Goal: Task Accomplishment & Management: Manage account settings

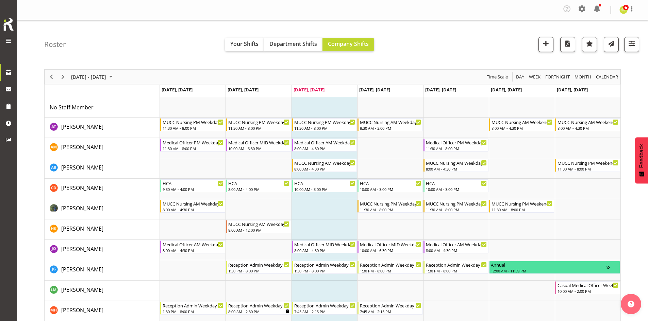
click at [135, 57] on div "Roster Your Shifts Department Shifts Company Shifts All Locations Clear Blenhei…" at bounding box center [344, 39] width 600 height 39
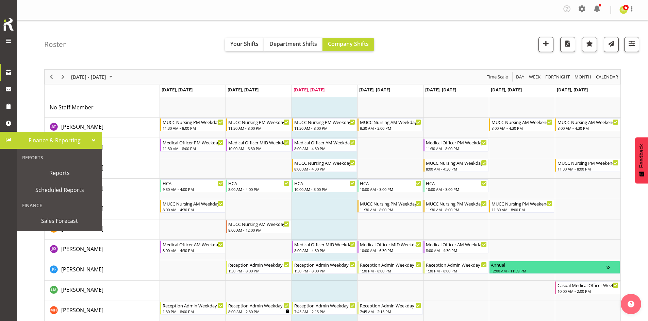
click at [9, 136] on span at bounding box center [8, 140] width 10 height 10
click at [62, 176] on span "Reports" at bounding box center [59, 173] width 75 height 10
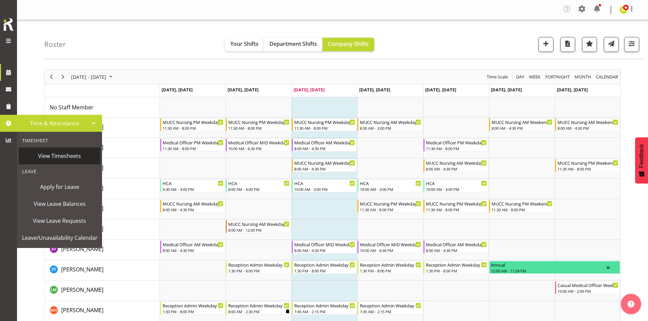
click at [59, 154] on span "View Timesheets" at bounding box center [59, 156] width 75 height 10
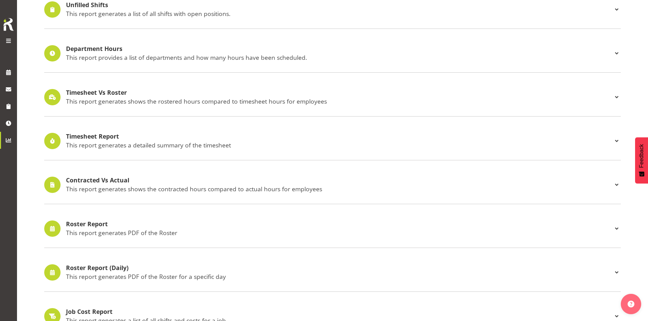
scroll to position [102, 0]
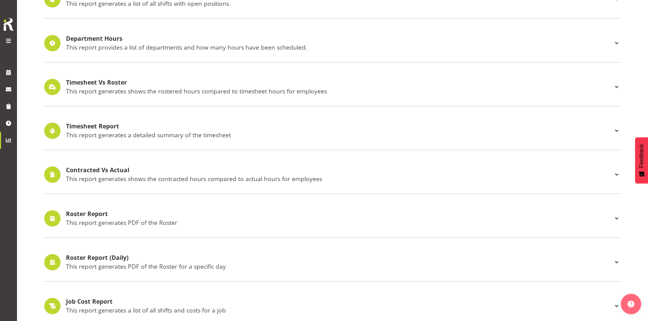
click at [176, 94] on p "This report generates shows the rostered hours compared to timesheet hours for …" at bounding box center [339, 90] width 546 height 7
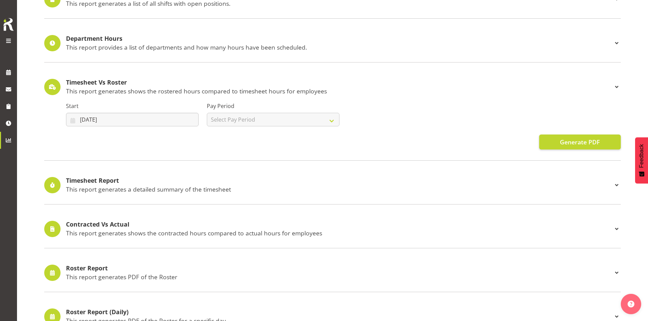
click at [176, 94] on div "Start 10/06/2025 January February March April May June July August September Oc…" at bounding box center [132, 111] width 141 height 38
click at [117, 79] on h4 "Timesheet Vs Roster" at bounding box center [339, 82] width 546 height 7
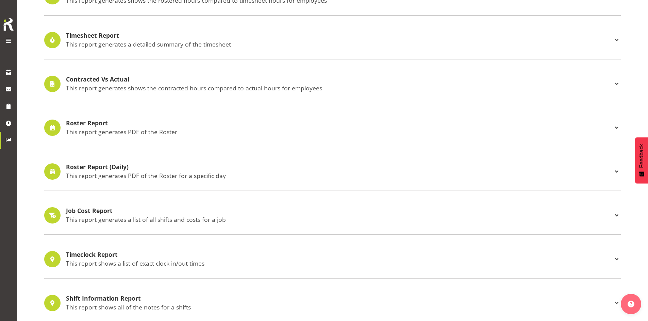
scroll to position [204, 0]
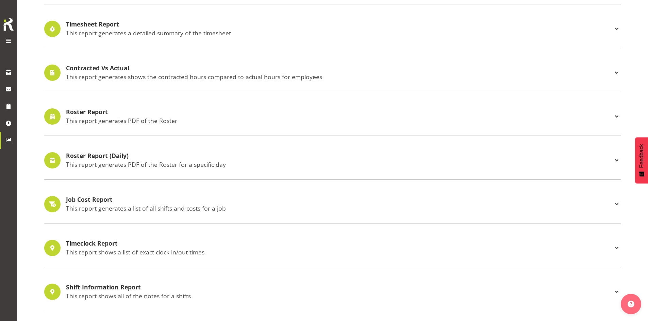
click at [102, 111] on h4 "Roster Report" at bounding box center [339, 112] width 546 height 7
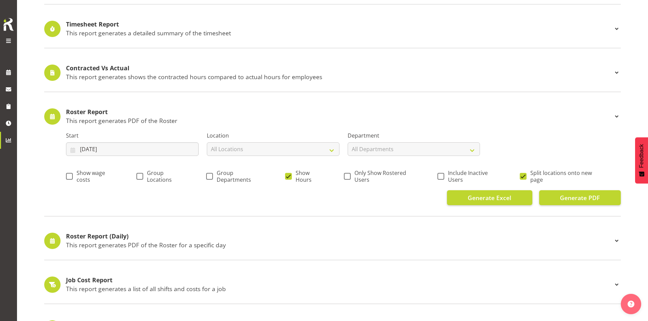
click at [77, 116] on div "Roster Report This report generates PDF of the Roster" at bounding box center [339, 117] width 546 height 16
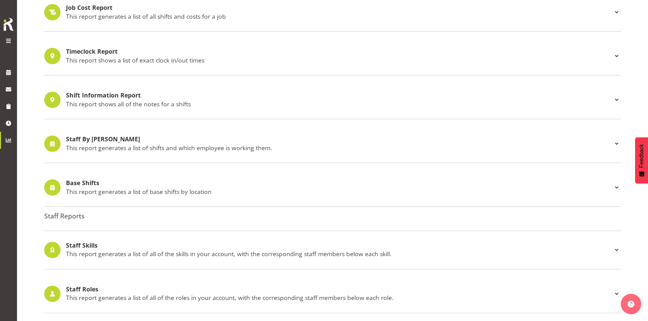
scroll to position [408, 0]
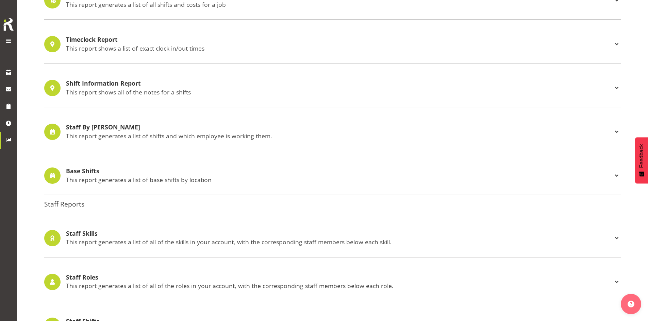
click at [109, 129] on h4 "Staff By Shifts" at bounding box center [339, 127] width 546 height 7
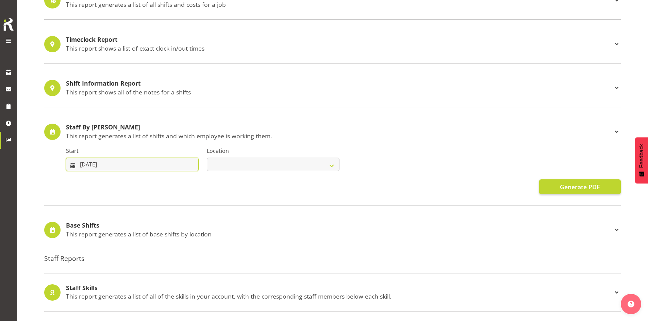
click at [128, 161] on input "03/09/2025" at bounding box center [132, 165] width 133 height 14
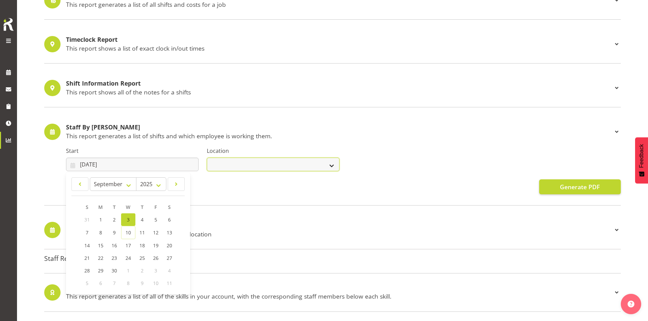
click at [232, 158] on select "Blenheim" at bounding box center [273, 165] width 133 height 14
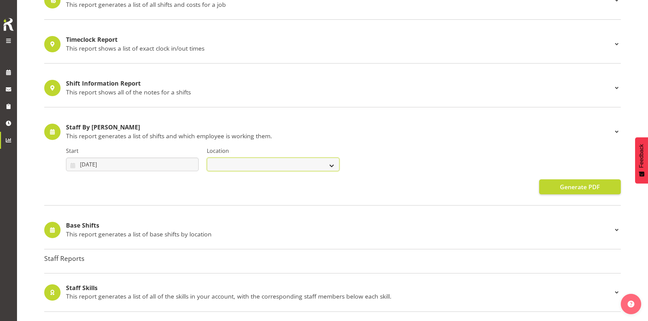
select select "1282"
click at [207, 158] on select "Blenheim" at bounding box center [273, 165] width 133 height 14
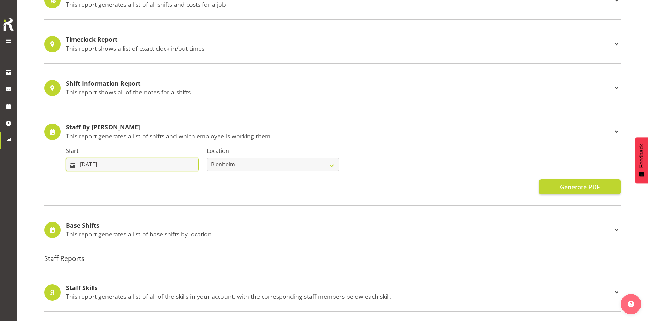
click at [157, 162] on input "03/09/2025" at bounding box center [132, 165] width 133 height 14
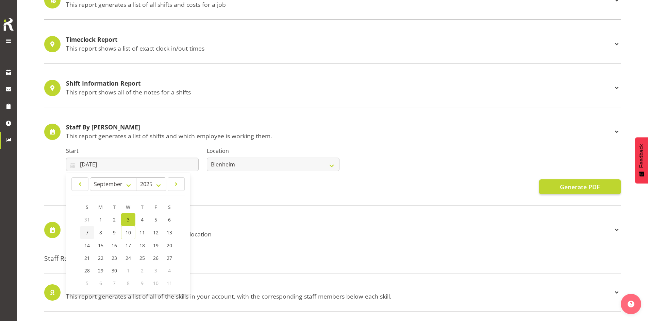
click at [90, 233] on link "7" at bounding box center [87, 232] width 14 height 13
type input "07/09/2025"
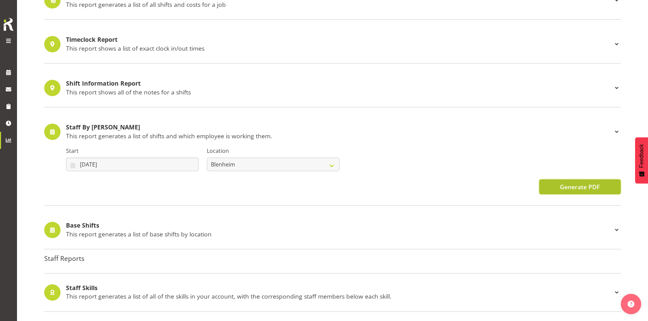
click at [554, 183] on button "Generate PDF" at bounding box center [580, 187] width 82 height 15
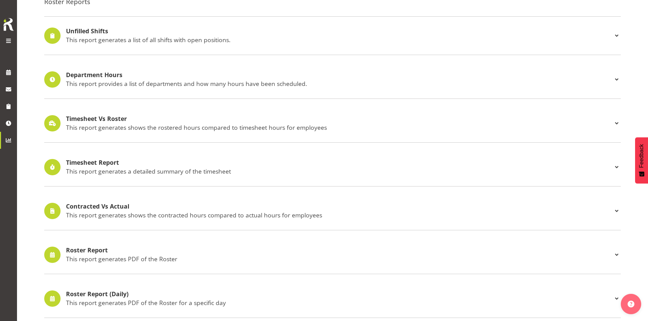
scroll to position [0, 0]
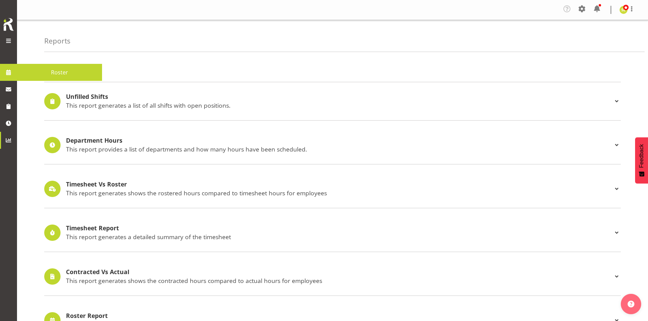
click at [9, 70] on span at bounding box center [8, 72] width 10 height 10
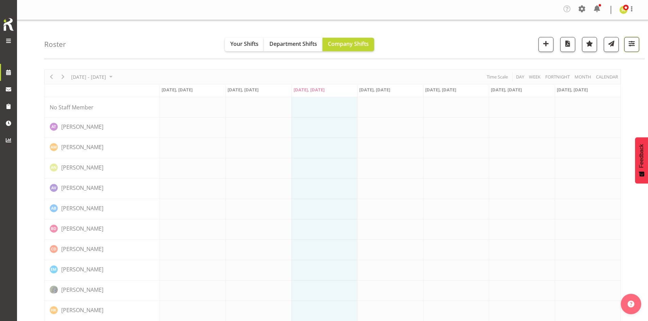
click at [630, 48] on span "button" at bounding box center [631, 43] width 9 height 9
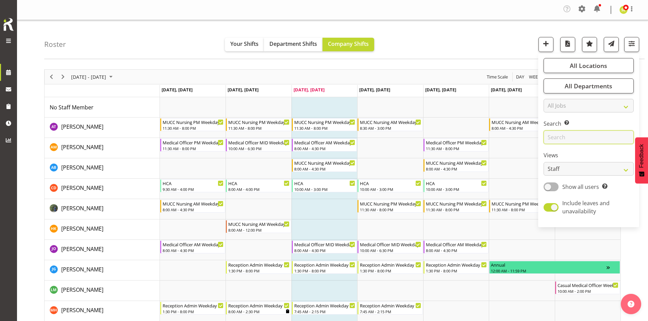
click at [572, 133] on input "text" at bounding box center [588, 138] width 90 height 14
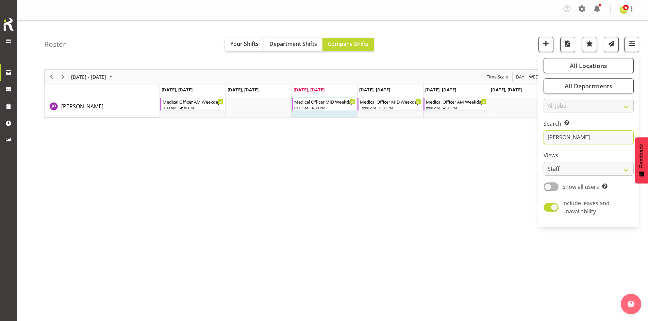
type input "jenny"
click at [430, 173] on div "September 08 - 14, 2025 Today Day Week Fortnight Month calendar Month Agenda Ti…" at bounding box center [346, 200] width 604 height 272
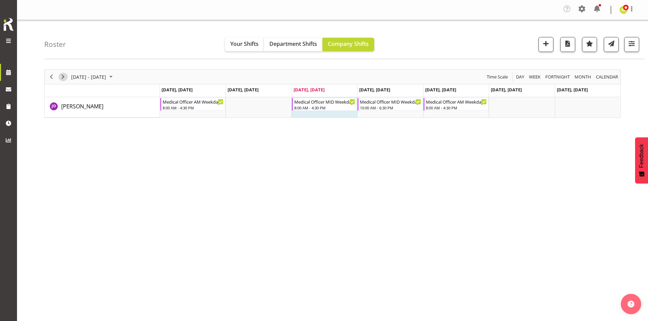
click at [64, 77] on span "Next" at bounding box center [63, 77] width 8 height 9
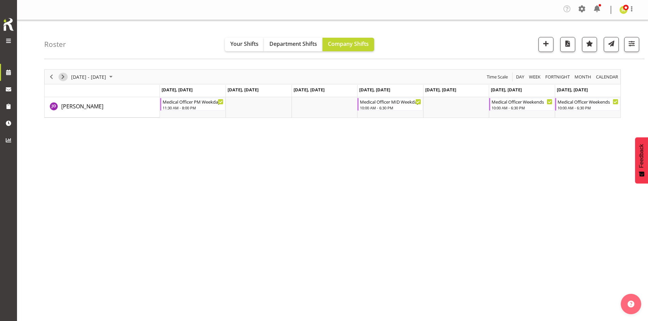
click at [59, 76] on span "Next" at bounding box center [63, 77] width 8 height 9
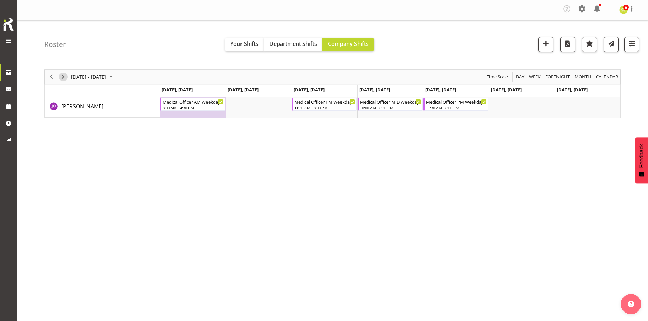
click at [63, 74] on span "Next" at bounding box center [63, 77] width 8 height 9
click at [62, 77] on span "Next" at bounding box center [63, 77] width 8 height 9
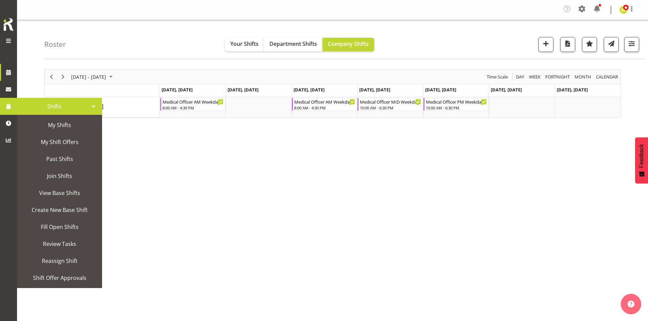
drag, startPoint x: 192, startPoint y: 153, endPoint x: 180, endPoint y: 152, distance: 12.9
click at [192, 153] on div "October 06 - 12, 2025 Today Day Week Fortnight Month calendar Month Agenda Time…" at bounding box center [346, 200] width 604 height 272
click at [163, 136] on div "October 06 - 12, 2025 Today Day Week Fortnight Month calendar Month Agenda Time…" at bounding box center [346, 200] width 604 height 272
click at [206, 170] on div "October 06 - 12, 2025 Today Day Week Fortnight Month calendar Month Agenda Time…" at bounding box center [346, 200] width 604 height 272
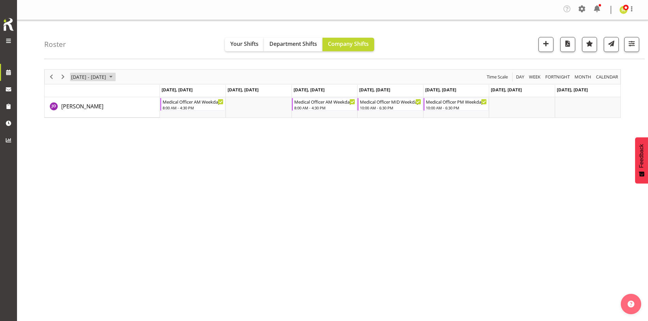
click at [107, 80] on span "October 06 - 12, 2025" at bounding box center [88, 77] width 36 height 9
click at [127, 95] on span "previous month" at bounding box center [130, 94] width 12 height 12
click at [145, 95] on span "next month" at bounding box center [143, 94] width 12 height 12
click at [80, 129] on span "8" at bounding box center [78, 129] width 10 height 10
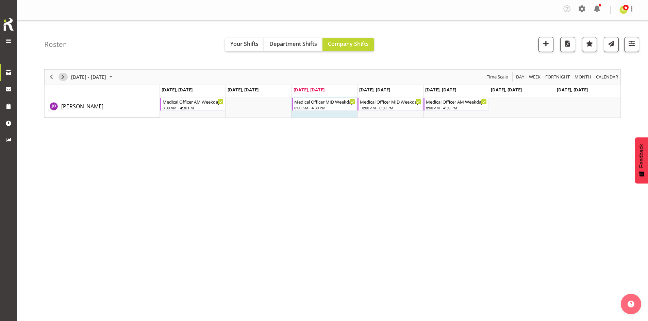
click at [61, 79] on span "Next" at bounding box center [63, 77] width 8 height 9
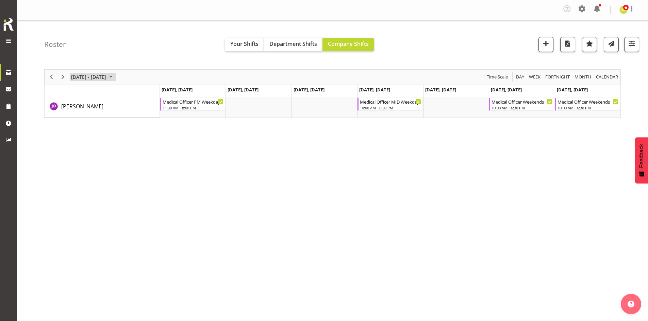
click at [107, 78] on span "September 15 - 21, 2025" at bounding box center [88, 77] width 36 height 9
click at [140, 95] on span "next month" at bounding box center [143, 94] width 12 height 12
click at [79, 153] on span "20" at bounding box center [78, 152] width 10 height 10
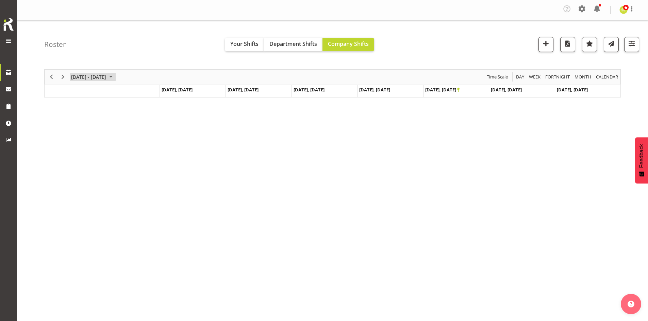
click at [100, 77] on span "October 20 - 26, 2025" at bounding box center [88, 77] width 36 height 9
click at [80, 140] on span "13" at bounding box center [78, 140] width 10 height 10
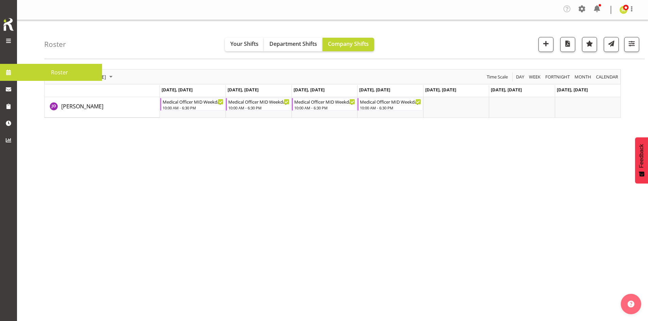
click at [4, 78] on link at bounding box center [8, 72] width 17 height 17
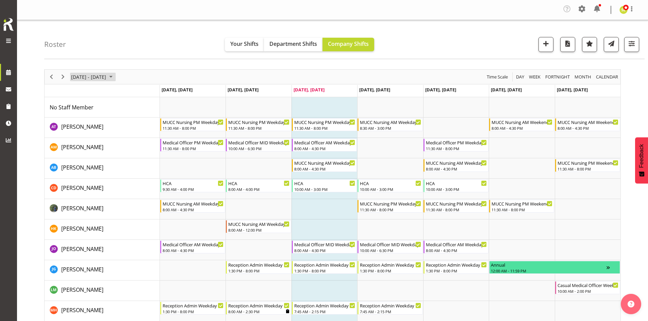
click at [103, 75] on span "[DATE] - [DATE]" at bounding box center [88, 77] width 36 height 9
click at [143, 95] on span "next month" at bounding box center [143, 94] width 12 height 12
click at [121, 131] on span "10" at bounding box center [122, 129] width 10 height 10
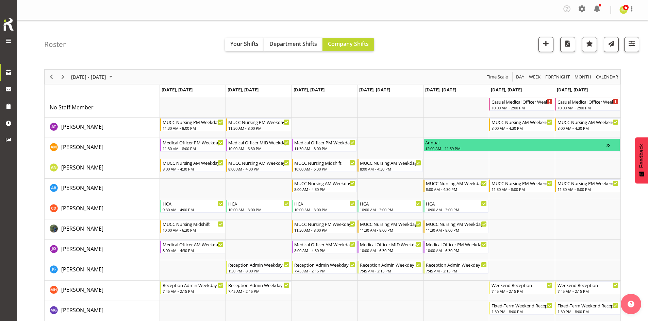
click at [97, 72] on div "October 06 - 12, 2025" at bounding box center [93, 77] width 48 height 14
click at [137, 176] on button "Today" at bounding box center [136, 178] width 23 height 10
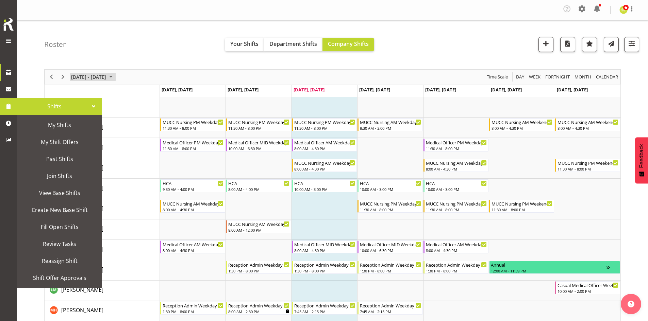
click at [89, 76] on span "September 08 - 14, 2025" at bounding box center [88, 77] width 36 height 9
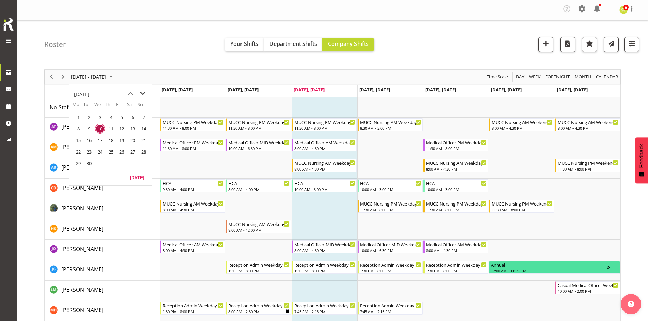
click at [145, 94] on span "next month" at bounding box center [143, 94] width 12 height 12
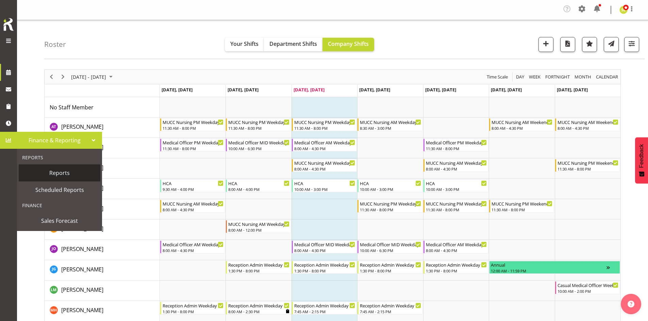
click at [58, 173] on span "Reports" at bounding box center [59, 173] width 75 height 10
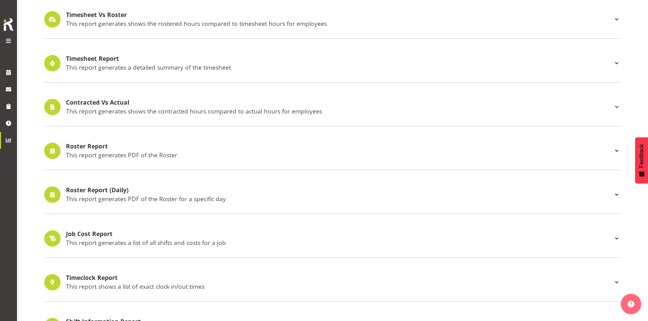
scroll to position [113, 0]
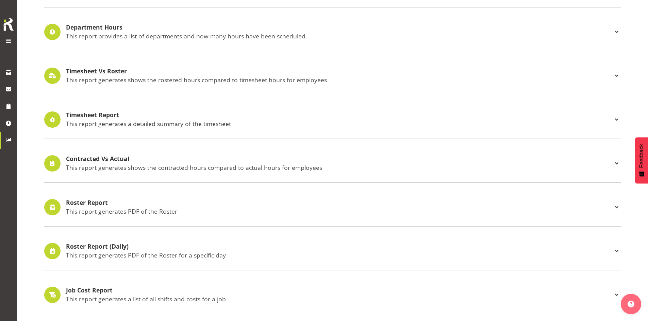
click at [104, 74] on h4 "Timesheet Vs Roster" at bounding box center [339, 71] width 546 height 7
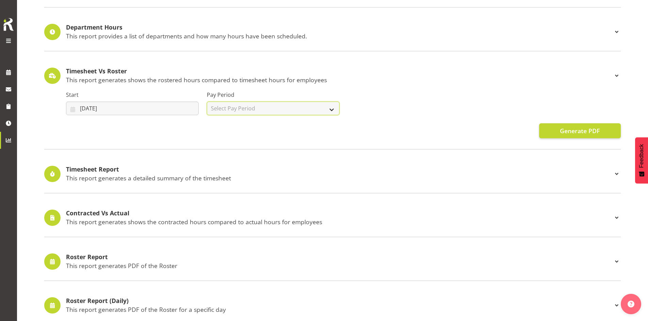
click at [224, 107] on select "Select Pay Period Fortnightly" at bounding box center [273, 109] width 133 height 14
select select "188"
click at [207, 102] on select "Select Pay Period Fortnightly" at bounding box center [273, 109] width 133 height 14
click at [144, 104] on input "[DATE]" at bounding box center [132, 109] width 133 height 14
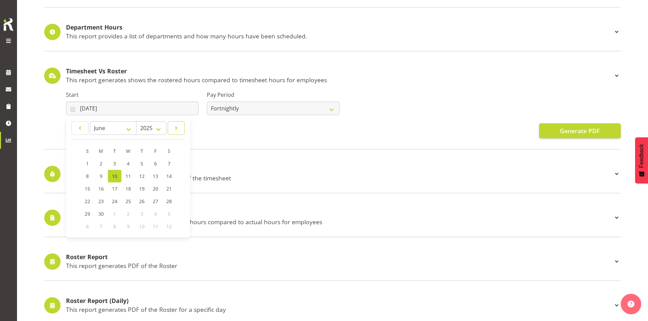
click at [176, 127] on span at bounding box center [176, 128] width 8 height 8
select select "8"
click at [100, 167] on link "1" at bounding box center [101, 163] width 14 height 13
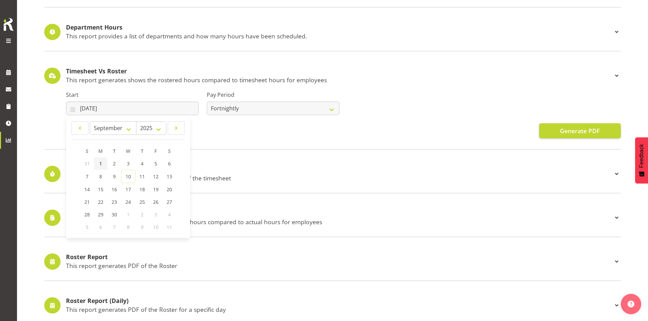
type input "[DATE]"
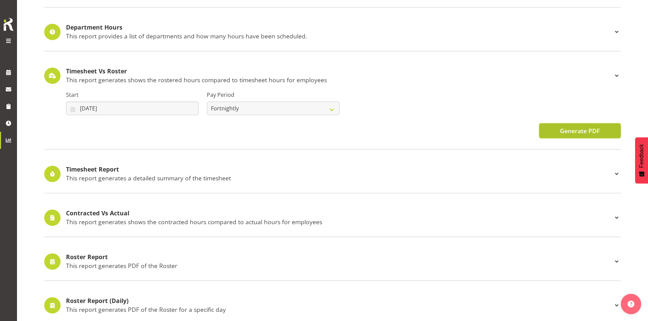
click at [562, 136] on button "Generate PDF" at bounding box center [580, 130] width 82 height 15
click at [247, 170] on h4 "Timesheet Report" at bounding box center [339, 169] width 546 height 7
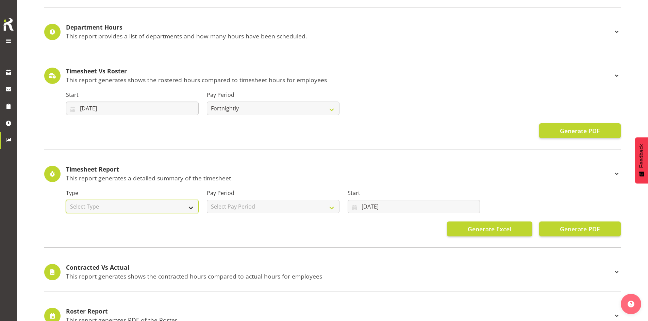
click at [164, 209] on select "Select Type Summary Detailed" at bounding box center [132, 207] width 133 height 14
select select "detailed"
click at [66, 200] on select "Select Type Summary Detailed" at bounding box center [132, 207] width 133 height 14
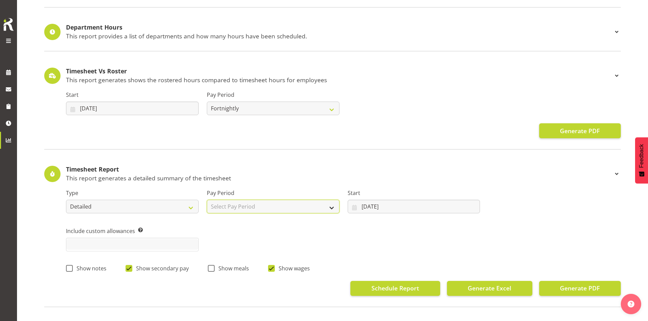
click at [251, 205] on select "Select Pay Period Fortnightly" at bounding box center [273, 207] width 133 height 14
select select "188"
click at [207, 200] on select "Select Pay Period Fortnightly" at bounding box center [273, 207] width 133 height 14
click at [373, 207] on input "[DATE]" at bounding box center [414, 207] width 133 height 14
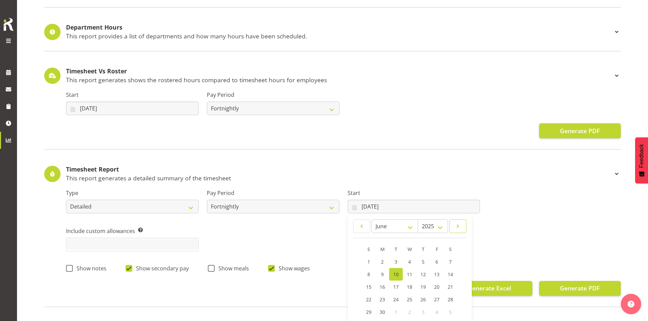
click at [455, 225] on span at bounding box center [458, 226] width 8 height 8
select select "8"
click at [378, 266] on link "1" at bounding box center [382, 262] width 14 height 13
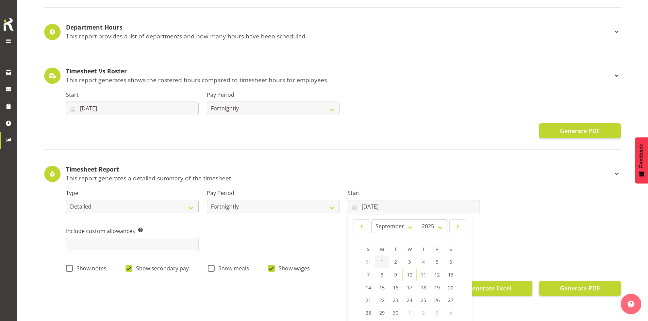
type input "[DATE]"
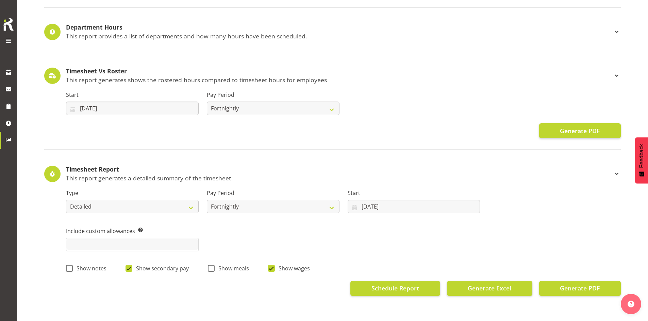
click at [247, 235] on div "Include custom allowances Pick custom allowances that you want to include in th…" at bounding box center [343, 237] width 563 height 38
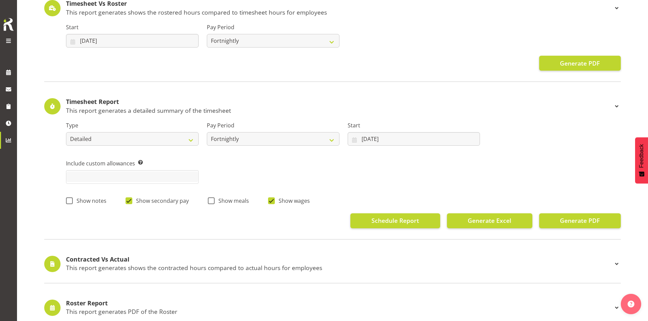
scroll to position [181, 0]
click at [74, 200] on span "Show notes" at bounding box center [90, 200] width 34 height 7
click at [70, 200] on input "Show notes" at bounding box center [68, 200] width 4 height 4
checkbox input "true"
click at [582, 215] on button "Generate PDF" at bounding box center [580, 220] width 82 height 15
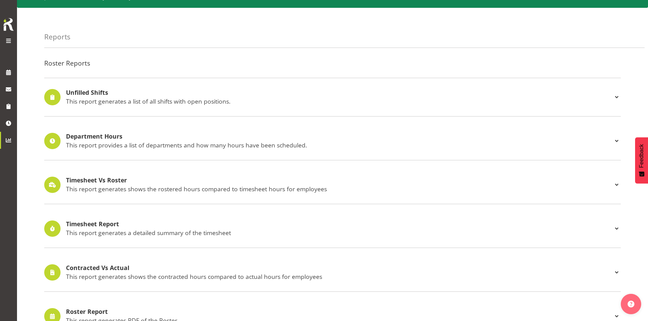
scroll to position [68, 0]
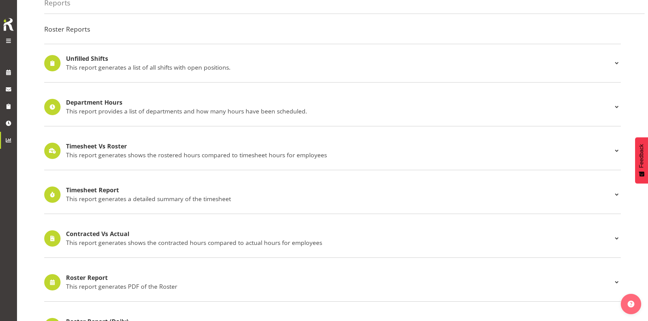
click at [106, 189] on h4 "Timesheet Report" at bounding box center [339, 190] width 546 height 7
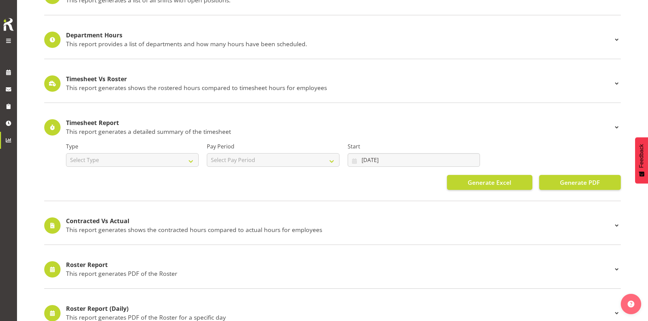
scroll to position [136, 0]
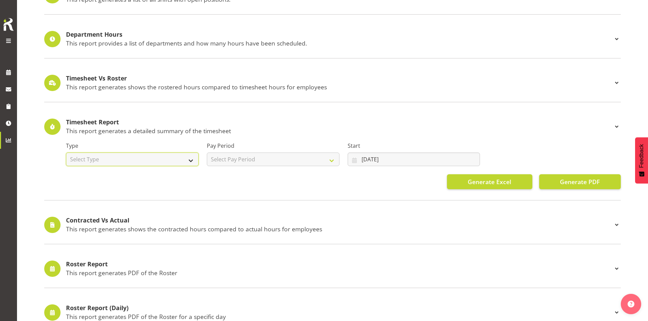
click at [176, 161] on select "Select Type Summary Detailed" at bounding box center [132, 160] width 133 height 14
select select "summary"
click at [66, 153] on select "Select Type Summary Detailed" at bounding box center [132, 160] width 133 height 14
click at [233, 164] on select "Select Pay Period Fortnightly" at bounding box center [273, 160] width 133 height 14
select select "188"
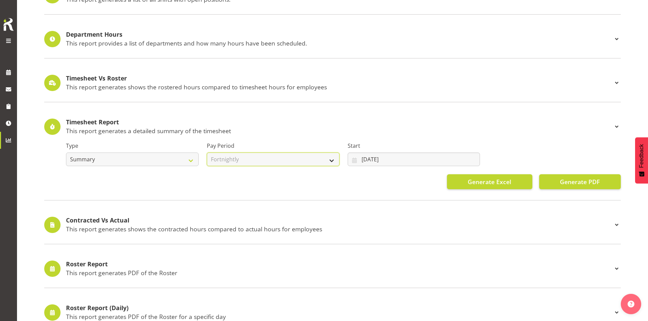
click at [207, 153] on select "Select Pay Period Fortnightly" at bounding box center [273, 160] width 133 height 14
click at [560, 176] on button "Generate PDF" at bounding box center [580, 181] width 82 height 15
click at [117, 221] on h4 "Contracted Vs Actual" at bounding box center [339, 220] width 546 height 7
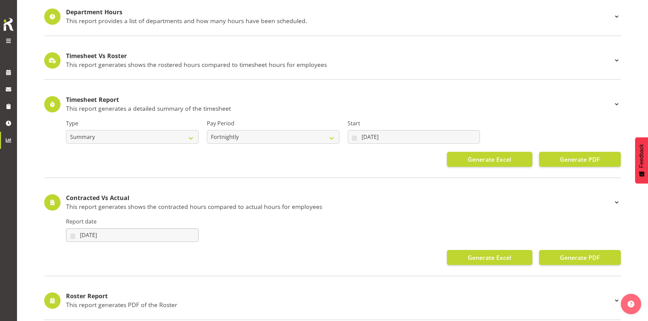
scroll to position [170, 0]
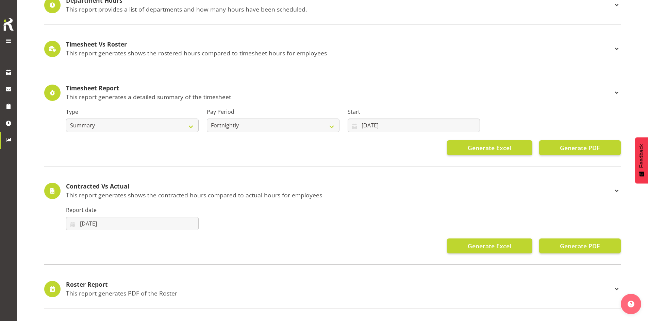
click at [141, 211] on label "Report date" at bounding box center [132, 210] width 133 height 8
click at [145, 218] on input "[DATE]" at bounding box center [132, 224] width 133 height 14
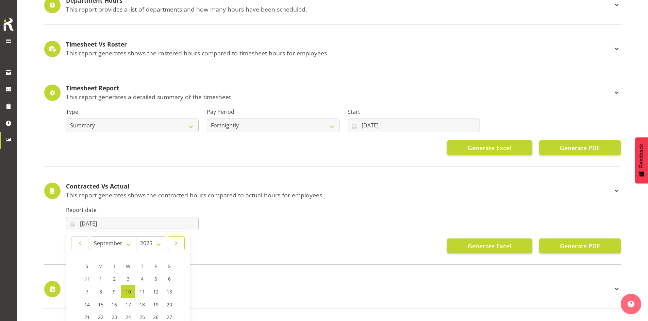
click at [184, 240] on link at bounding box center [176, 244] width 17 height 14
click at [73, 244] on link at bounding box center [79, 244] width 17 height 14
select select "8"
click at [99, 277] on span "1" at bounding box center [100, 279] width 3 height 6
type input "01/09/2025"
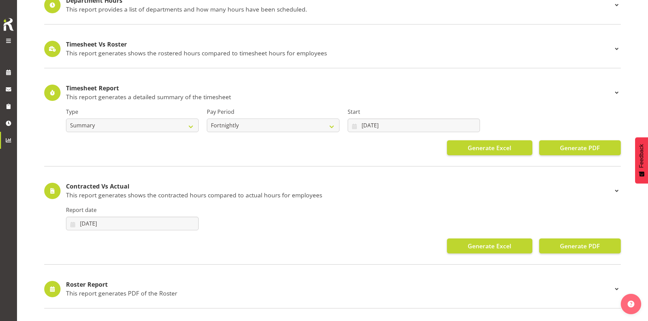
click at [254, 214] on div "Report date 01/09/2025 January February March April May June July August Septem…" at bounding box center [343, 216] width 563 height 38
click at [564, 239] on button "Generate PDF" at bounding box center [580, 246] width 82 height 15
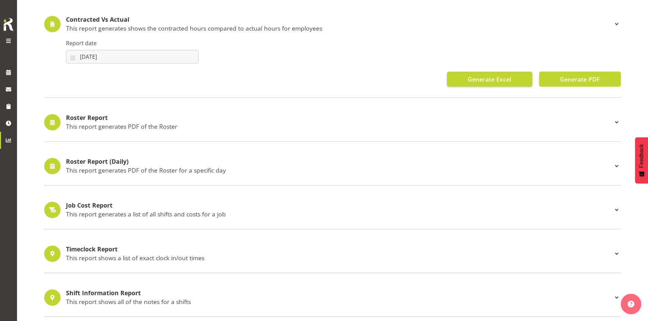
scroll to position [340, 0]
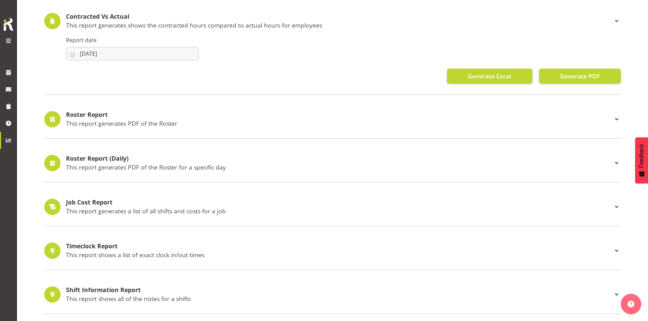
click at [147, 169] on p "This report generates PDF of the Roster for a specific day" at bounding box center [339, 167] width 546 height 7
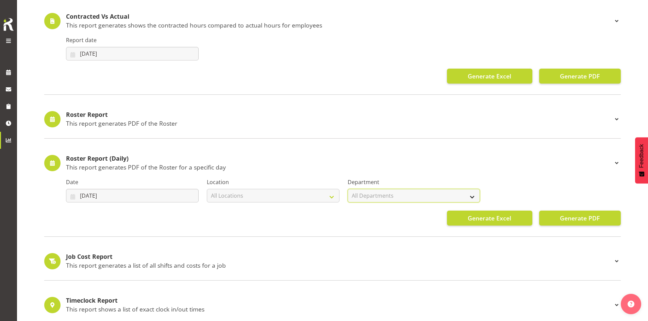
click at [392, 195] on select "All Departments Haemodialysis Dialysis Unit Marlborough Urgent Care" at bounding box center [414, 196] width 133 height 14
click at [287, 196] on select "All Locations Blenheim" at bounding box center [273, 196] width 133 height 14
click at [278, 167] on p "This report generates PDF of the Roster for a specific day" at bounding box center [339, 167] width 546 height 7
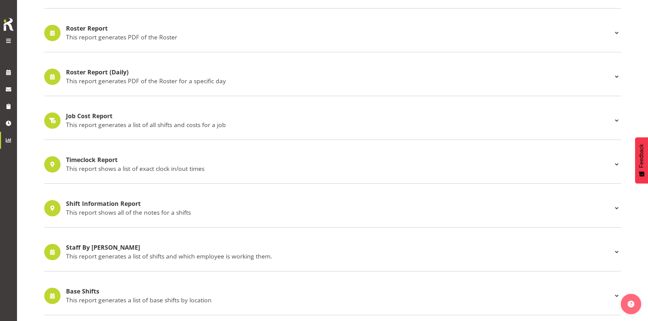
scroll to position [476, 0]
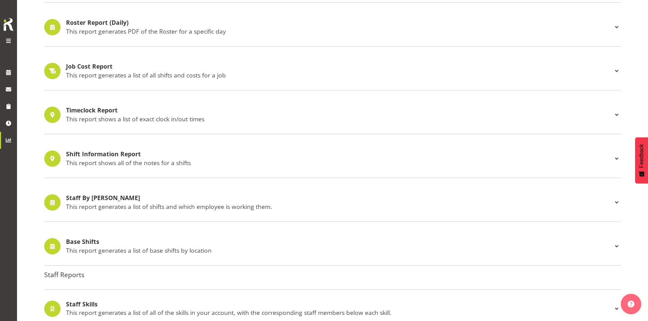
click at [127, 156] on h4 "Shift Information Report" at bounding box center [339, 154] width 546 height 7
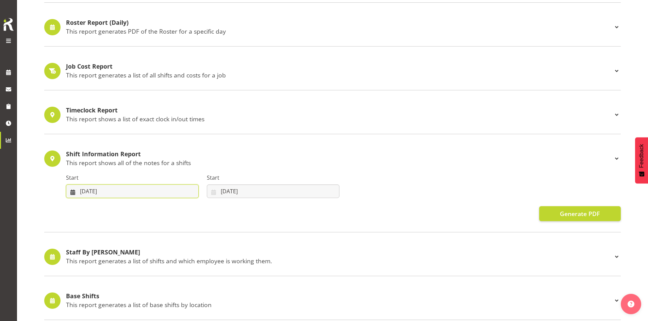
click at [162, 193] on input "03/09/2025" at bounding box center [132, 192] width 133 height 14
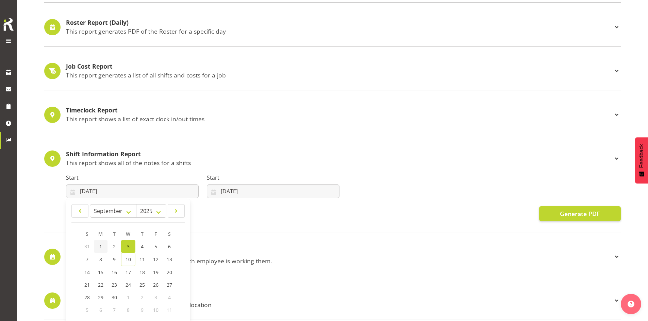
click at [97, 250] on link "1" at bounding box center [101, 246] width 14 height 13
type input "01/09/2025"
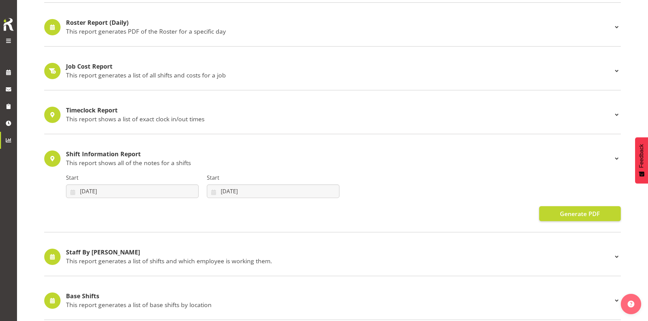
click at [239, 221] on div "Shift Information Report This report shows all of the notes for a shifts Start …" at bounding box center [332, 186] width 576 height 93
click at [544, 212] on button "Generate PDF" at bounding box center [580, 213] width 82 height 15
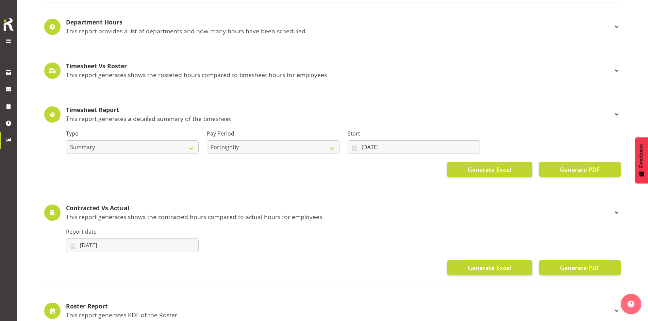
scroll to position [136, 0]
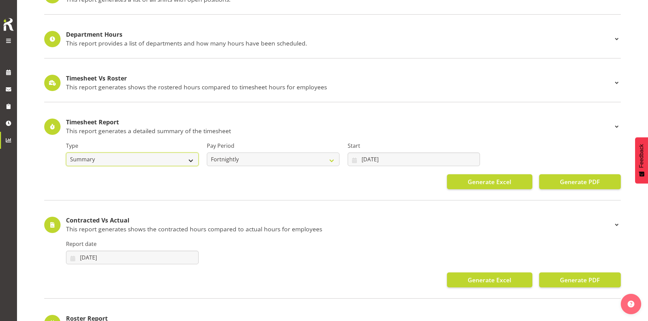
click at [103, 154] on select "Summary Detailed" at bounding box center [132, 160] width 133 height 14
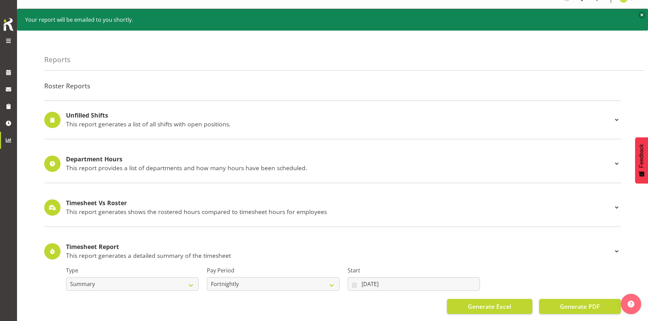
scroll to position [0, 0]
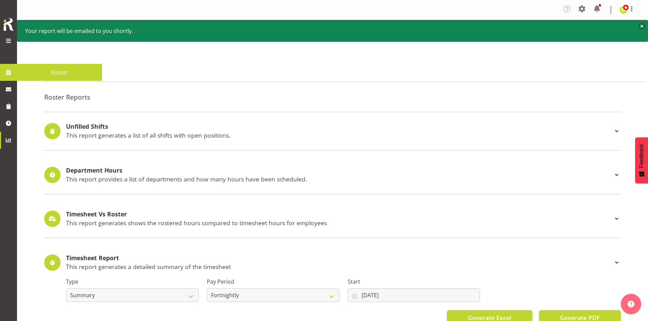
click at [11, 74] on span at bounding box center [8, 72] width 10 height 10
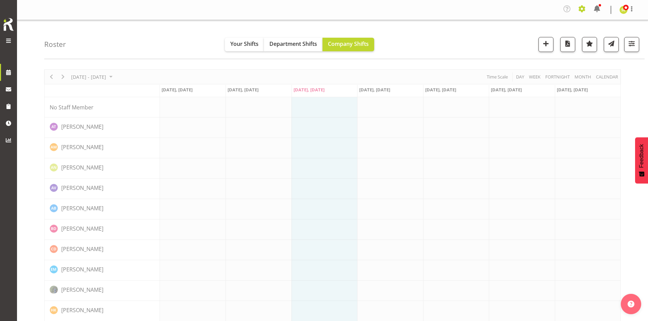
click at [581, 10] on span at bounding box center [581, 8] width 11 height 11
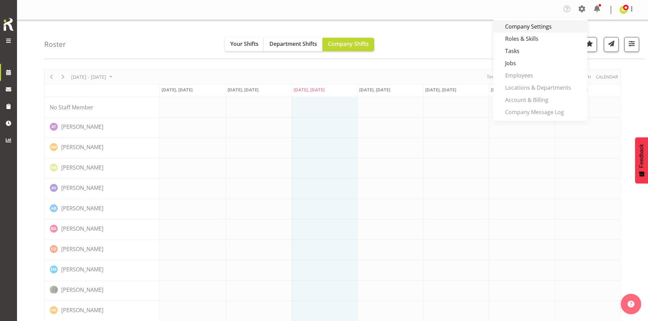
click at [528, 32] on link "Company Settings" at bounding box center [540, 26] width 94 height 12
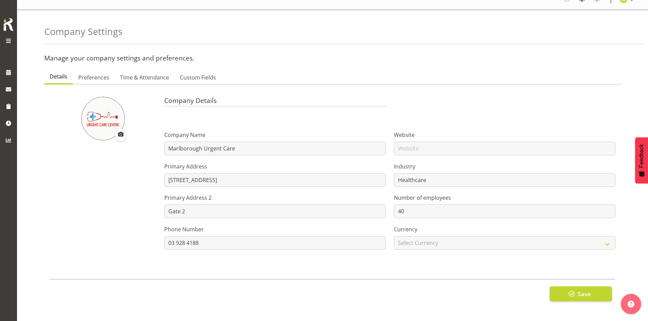
scroll to position [16, 0]
click at [92, 74] on span "Preferences" at bounding box center [93, 77] width 31 height 8
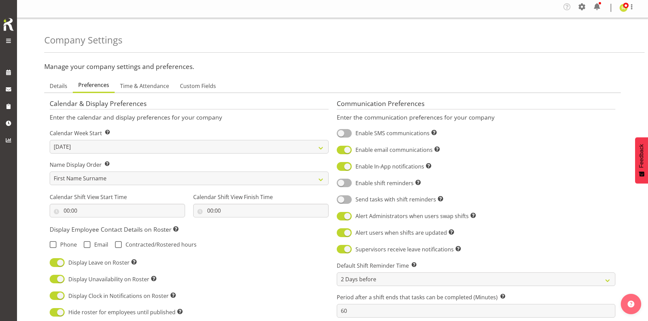
scroll to position [0, 0]
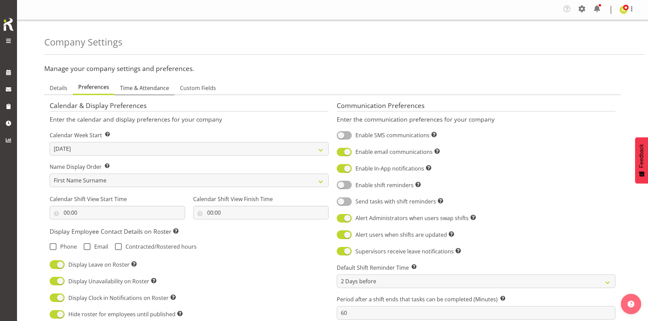
click at [151, 92] on span "Time & Attendance" at bounding box center [144, 88] width 49 height 8
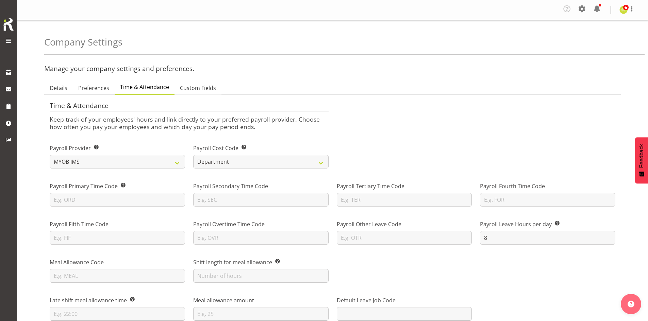
click at [195, 86] on span "Custom Fields" at bounding box center [198, 88] width 36 height 8
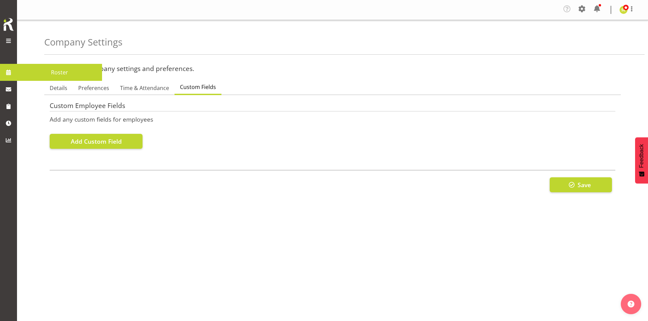
click at [14, 74] on link at bounding box center [8, 72] width 17 height 17
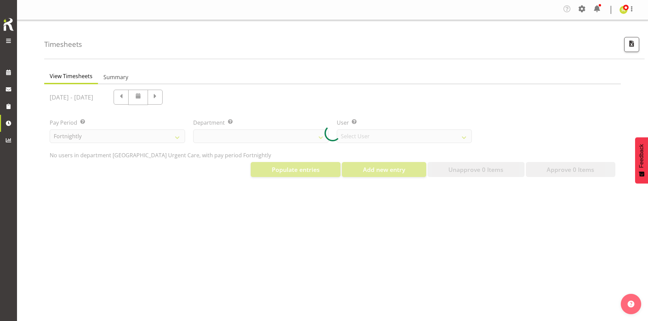
select select "925"
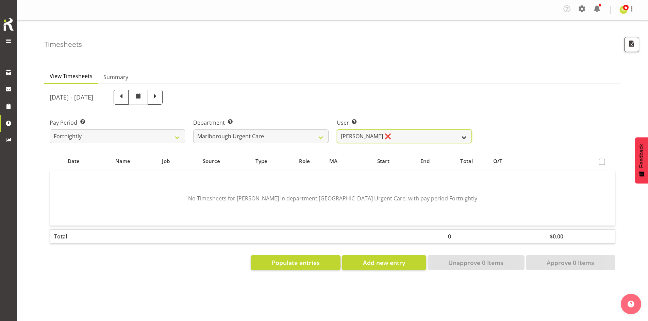
click at [410, 138] on select "Agnes Tyson ❌ Alexandra Madigan ❌ Alysia Newman-Woods ❌ Amber Venning-Slater ❌ …" at bounding box center [404, 137] width 135 height 14
select select "11838"
click at [337, 130] on select "Agnes Tyson ❌ Alexandra Madigan ❌ Alysia Newman-Woods ❌ Amber Venning-Slater ❌ …" at bounding box center [404, 137] width 135 height 14
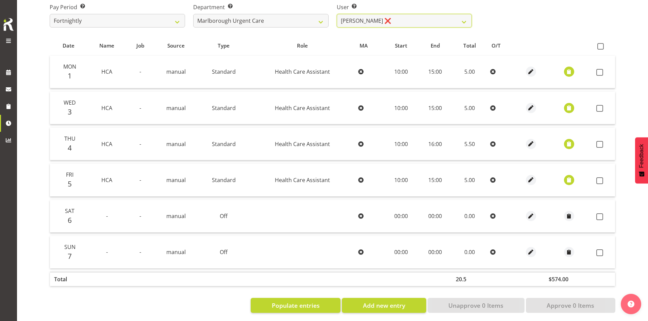
scroll to position [123, 0]
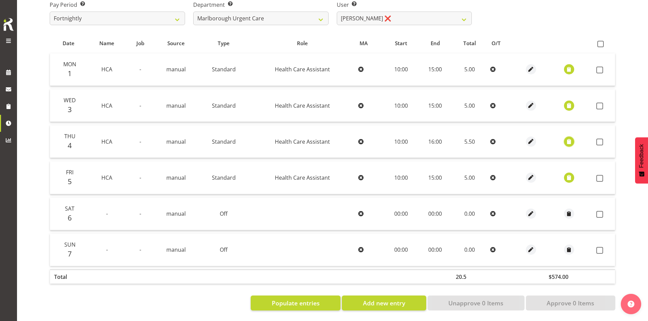
click at [568, 138] on span "button" at bounding box center [569, 142] width 8 height 8
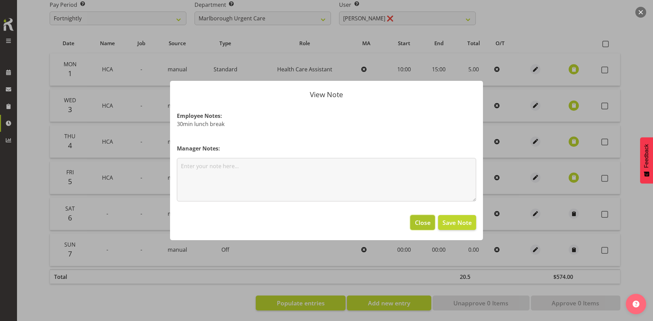
click at [416, 221] on span "Close" at bounding box center [423, 222] width 16 height 9
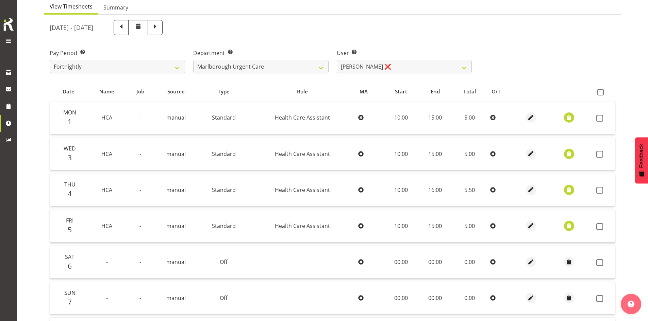
scroll to position [21, 0]
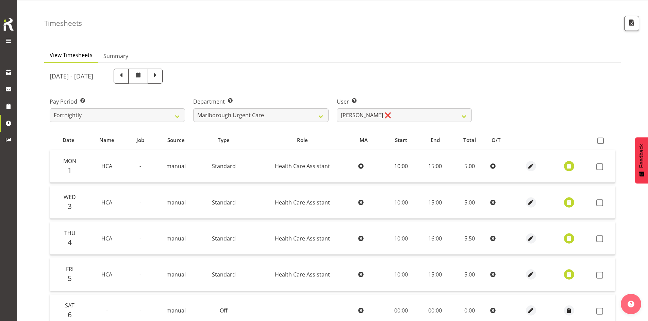
click at [159, 79] on span at bounding box center [155, 75] width 9 height 9
select select
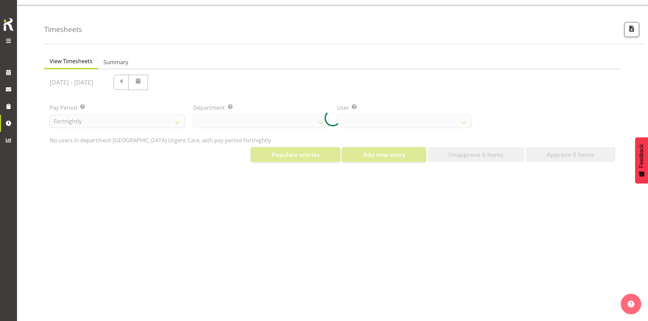
select select "925"
select select "11838"
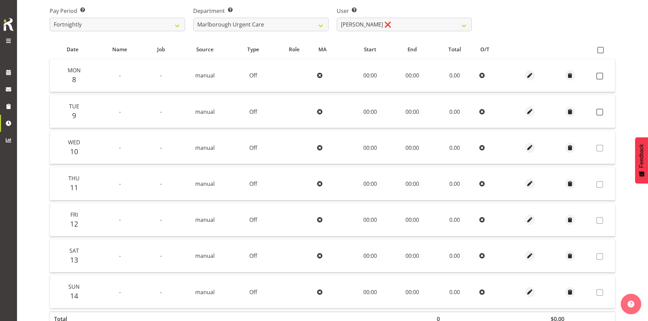
scroll to position [57, 0]
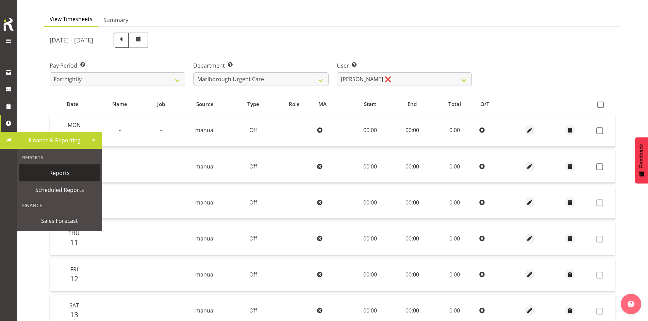
click at [61, 179] on link "Reports" at bounding box center [60, 173] width 82 height 17
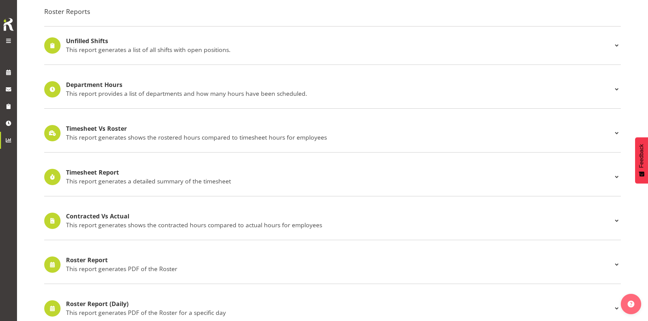
scroll to position [68, 0]
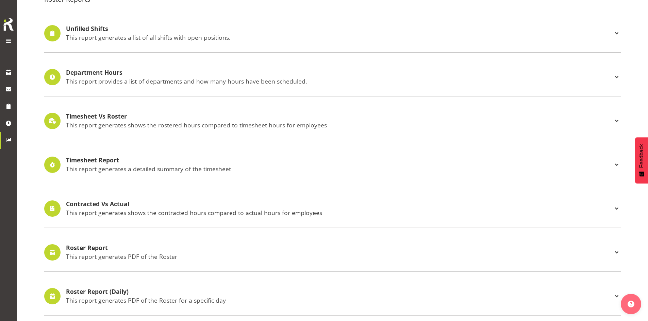
click at [108, 159] on h4 "Timesheet Report" at bounding box center [339, 160] width 546 height 7
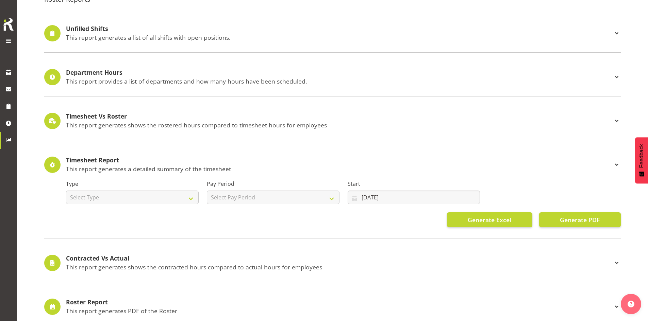
click at [134, 188] on div "Type Select Type Summary Detailed" at bounding box center [132, 192] width 133 height 24
click at [139, 195] on select "Select Type Summary Detailed" at bounding box center [132, 198] width 133 height 14
click at [298, 166] on p "This report generates a detailed summary of the timesheet" at bounding box center [339, 168] width 546 height 7
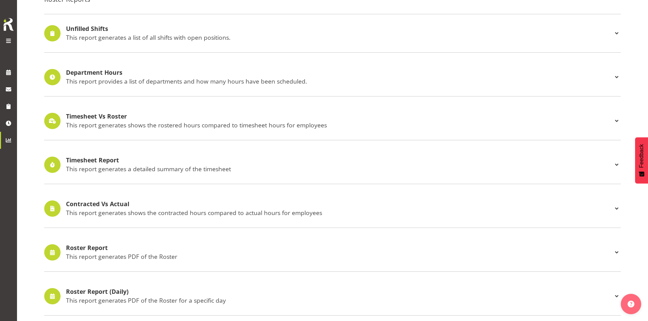
click at [494, 125] on p "This report generates shows the rostered hours compared to timesheet hours for …" at bounding box center [339, 124] width 546 height 7
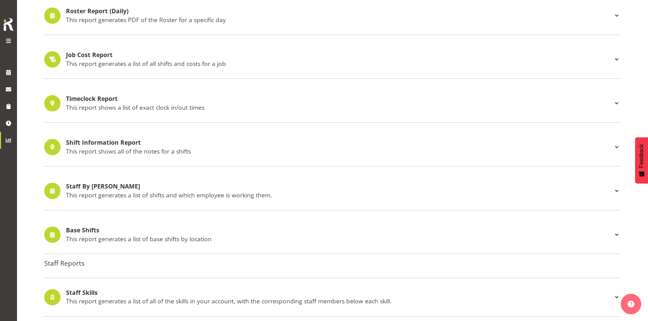
scroll to position [408, 0]
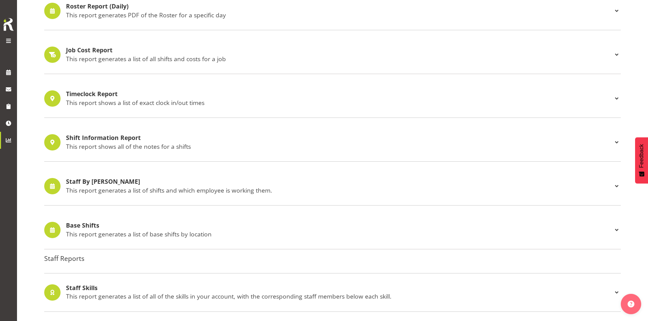
click at [250, 192] on p "This report generates a list of shifts and which employee is working them." at bounding box center [339, 190] width 546 height 7
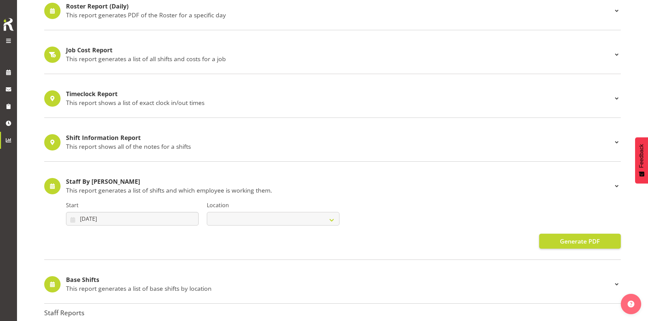
click at [250, 192] on div "Location Blenheim" at bounding box center [273, 211] width 141 height 38
click at [252, 188] on p "This report generates a list of shifts and which employee is working them." at bounding box center [339, 190] width 546 height 7
select select
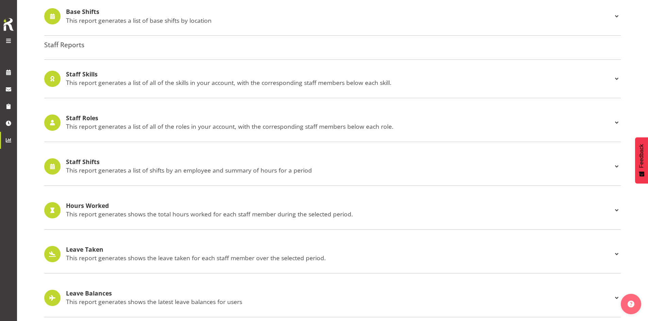
scroll to position [508, 0]
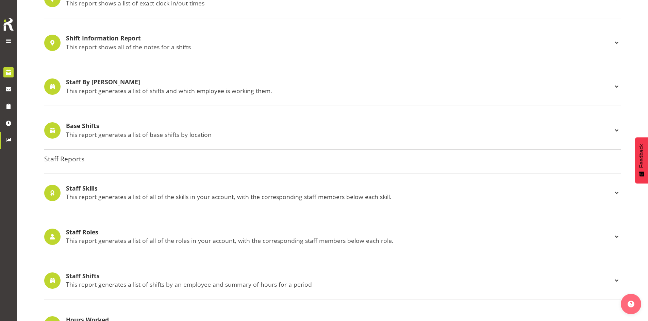
click at [9, 71] on span at bounding box center [8, 72] width 10 height 10
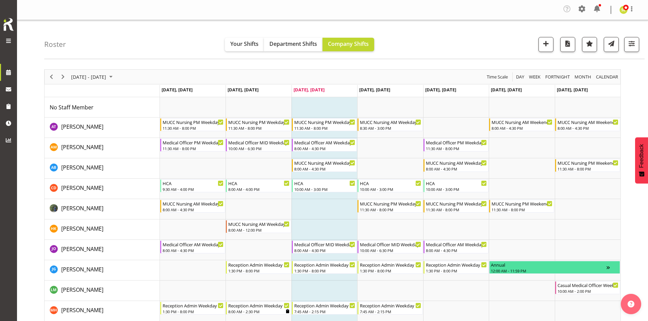
click at [585, 78] on span "Month" at bounding box center [583, 77] width 18 height 9
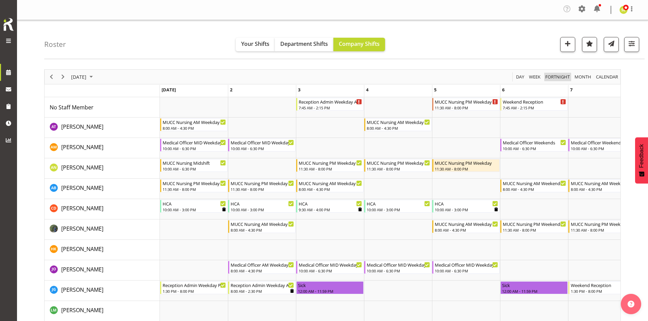
click at [559, 77] on span "Fortnight" at bounding box center [557, 77] width 26 height 9
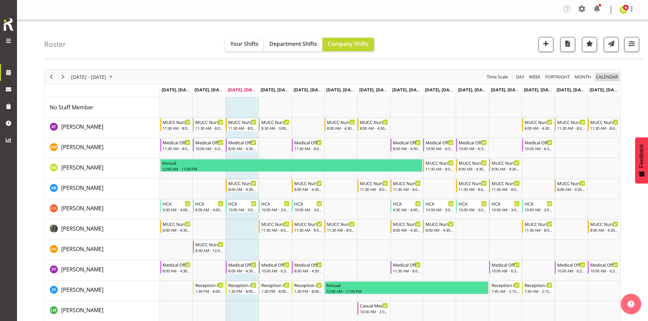
click at [608, 77] on span "calendar" at bounding box center [606, 77] width 23 height 9
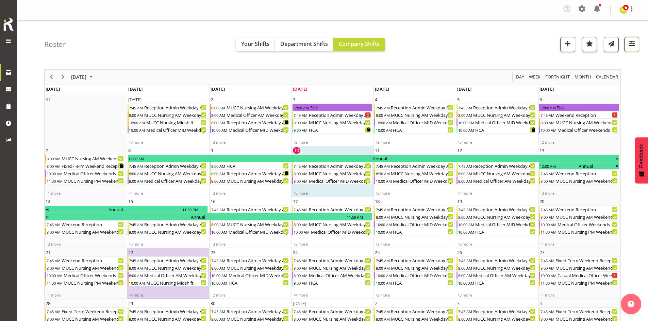
click at [630, 49] on span "button" at bounding box center [631, 46] width 2 height 8
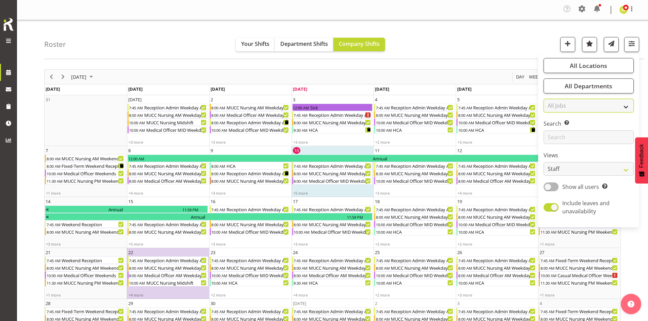
click at [585, 108] on select "All Jobs All Jobs" at bounding box center [588, 106] width 90 height 14
click at [591, 141] on input "text" at bounding box center [588, 138] width 90 height 14
click at [576, 138] on input "text" at bounding box center [588, 138] width 90 height 14
click at [556, 165] on select "Staff Role Shift - Horizontal Shift - Vertical Staff - Location" at bounding box center [588, 169] width 90 height 14
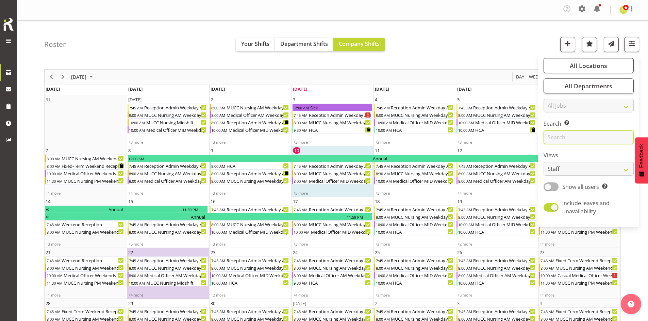
click at [569, 138] on input "text" at bounding box center [588, 138] width 90 height 14
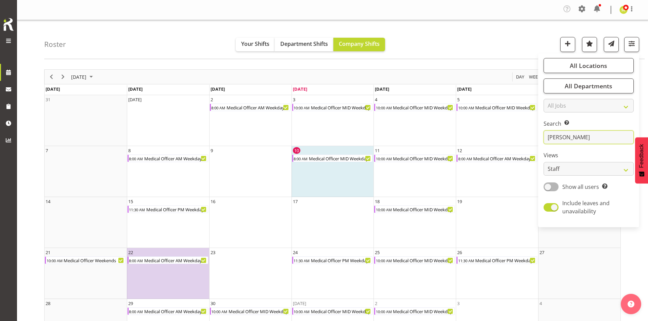
type input "[PERSON_NAME]"
click at [485, 44] on div "Roster Your Shifts Department Shifts Company Shifts All Locations [GEOGRAPHIC_D…" at bounding box center [344, 39] width 600 height 39
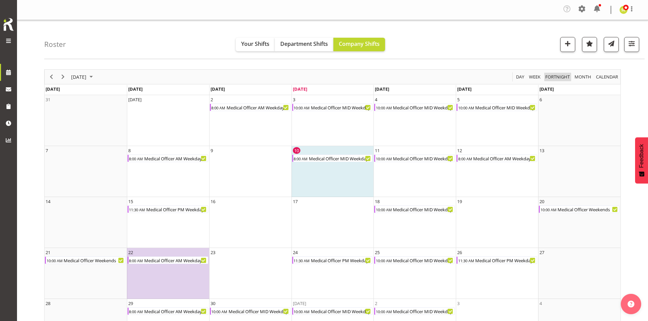
click at [555, 80] on span "Fortnight" at bounding box center [557, 77] width 26 height 9
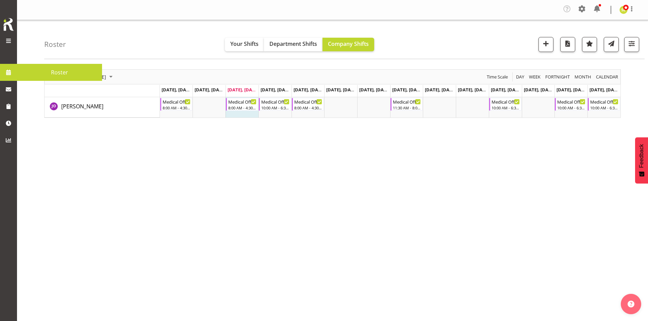
click at [9, 74] on span at bounding box center [8, 72] width 10 height 10
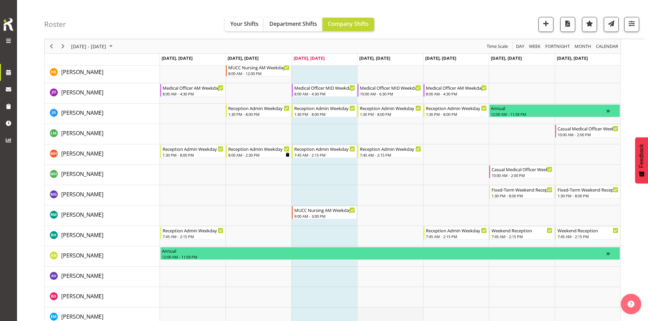
scroll to position [101, 0]
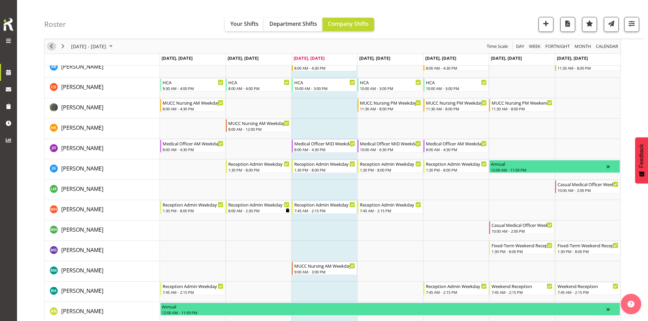
click at [52, 47] on span "Previous" at bounding box center [51, 46] width 8 height 9
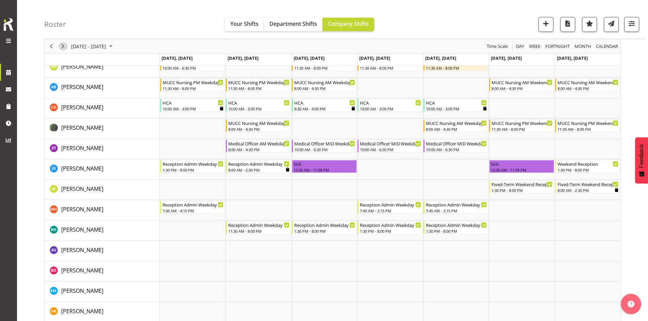
click at [63, 50] on span "Next" at bounding box center [63, 46] width 8 height 9
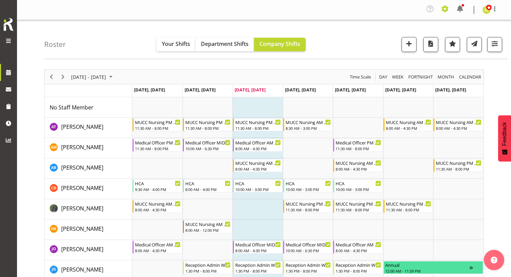
click at [442, 11] on span at bounding box center [445, 8] width 11 height 11
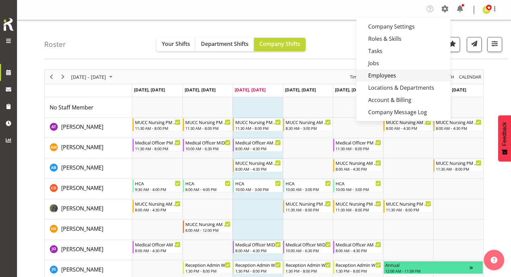
click at [386, 74] on link "Employees" at bounding box center [403, 75] width 94 height 12
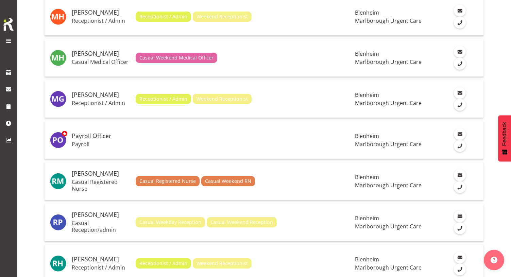
scroll to position [809, 0]
